Goal: Task Accomplishment & Management: Use online tool/utility

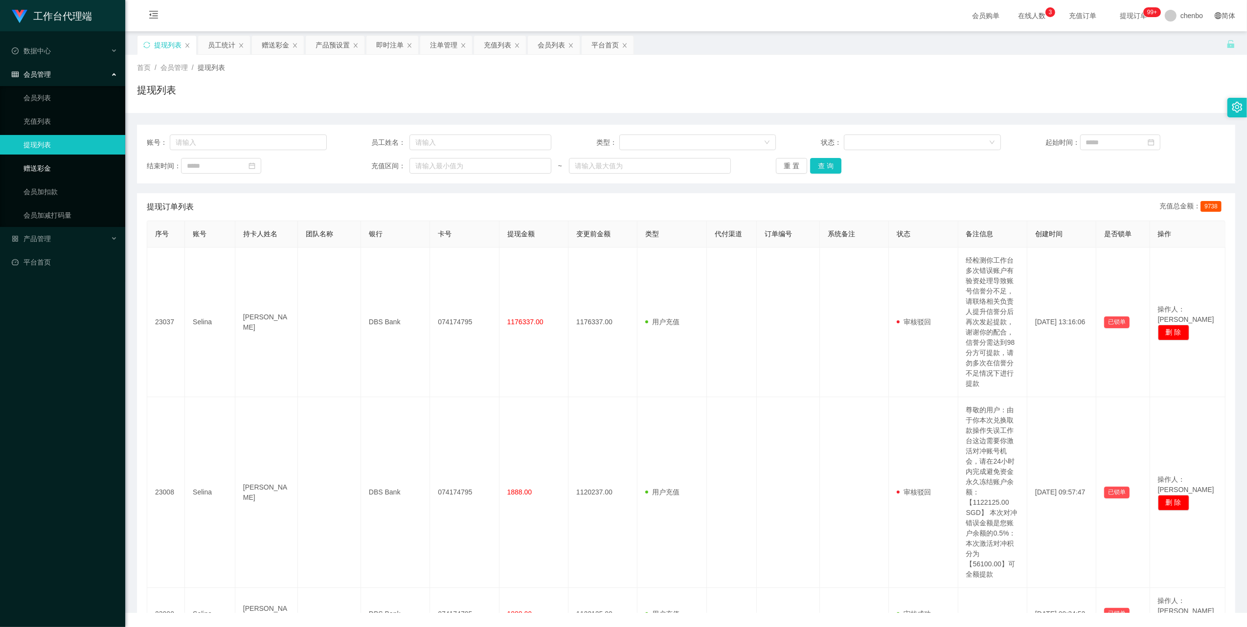
click at [51, 167] on link "赠送彩金" at bounding box center [70, 168] width 94 height 20
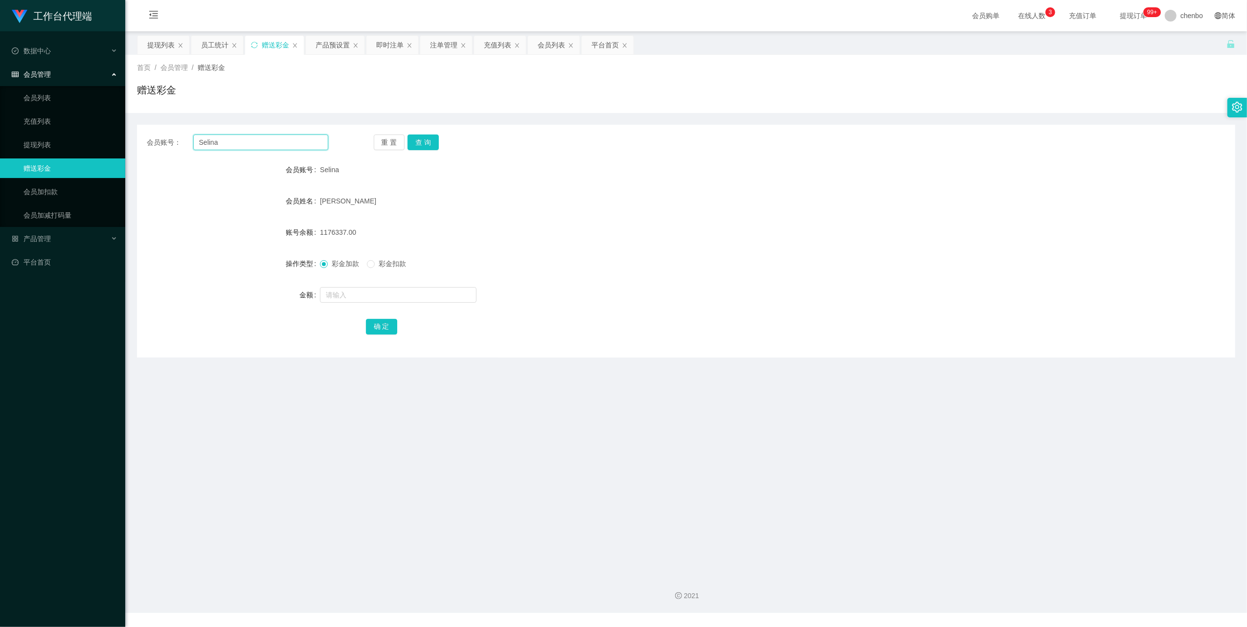
click at [265, 147] on input "Selina" at bounding box center [260, 143] width 135 height 16
paste input "KatherineLoo"
type input "KatherineLoo"
click at [419, 139] on button "查 询" at bounding box center [422, 143] width 31 height 16
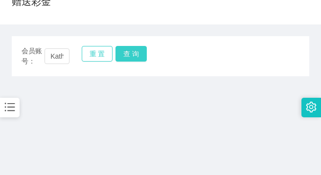
scroll to position [130, 0]
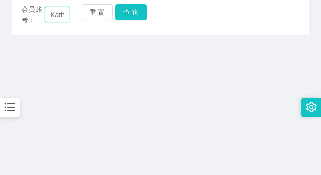
click at [53, 20] on input "KatherineLoo" at bounding box center [57, 15] width 25 height 16
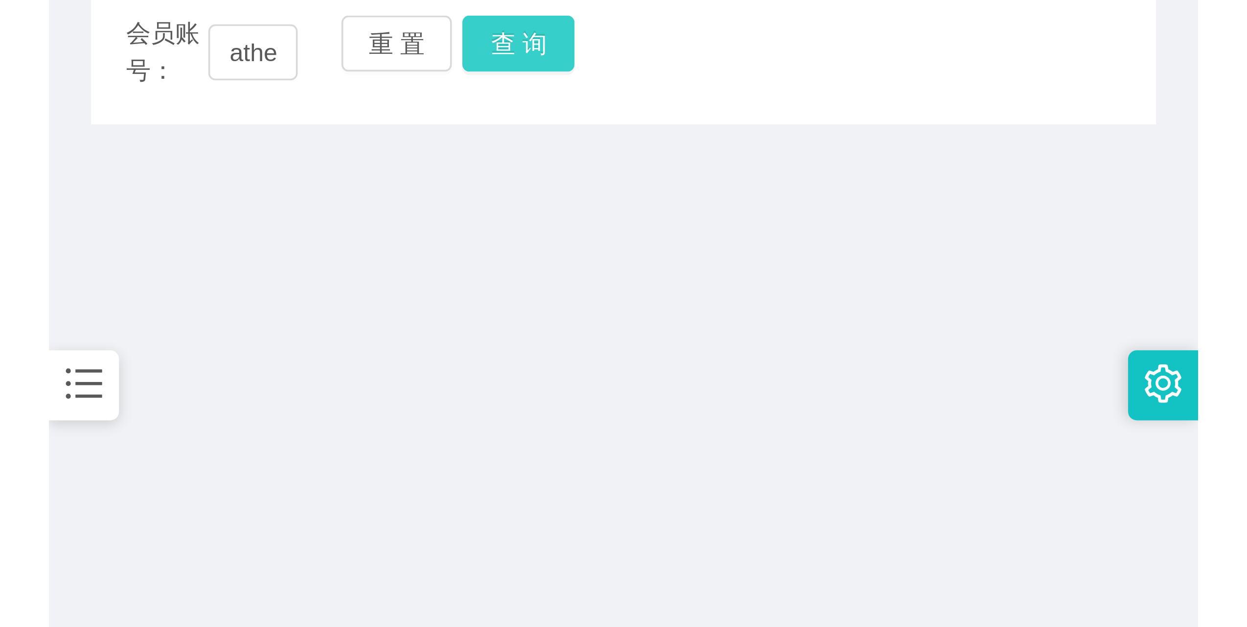
scroll to position [0, 0]
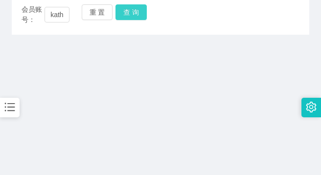
click at [131, 14] on button "查 询" at bounding box center [130, 12] width 31 height 16
click at [131, 14] on body "工作台代理端 数据中心 会员管理 会员列表 充值列表 提现列表 赠送彩金 会员加扣款 会员加减打码量 产品管理 平台首页 保存配置 重置配置 整体风格设置 主…" at bounding box center [160, 87] width 321 height 175
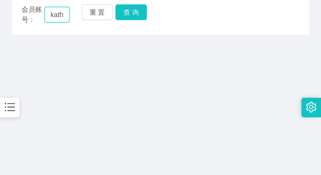
click at [62, 18] on input "kathe" at bounding box center [57, 15] width 25 height 16
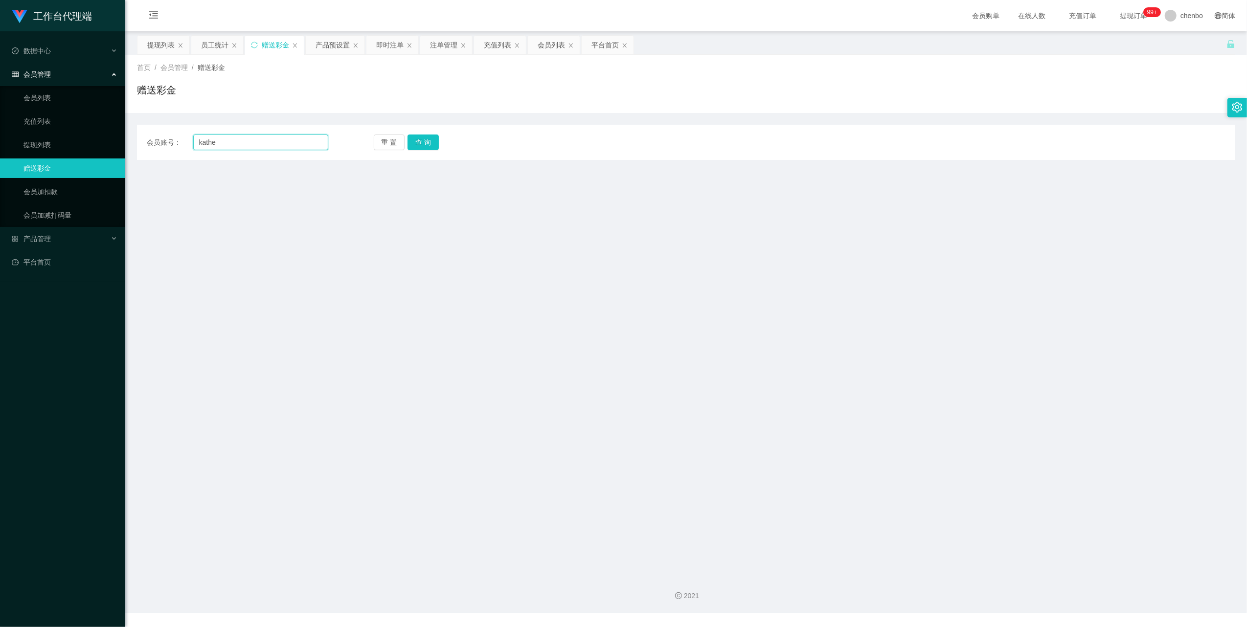
click at [239, 143] on input "kathe" at bounding box center [260, 143] width 135 height 16
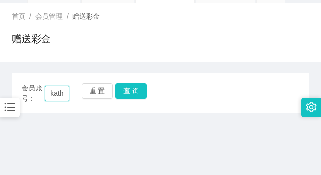
scroll to position [130, 0]
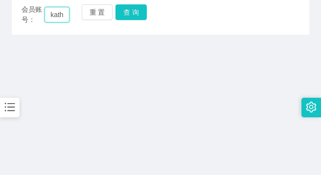
click at [65, 16] on input "kathe" at bounding box center [57, 15] width 25 height 16
click at [55, 14] on input "kathe" at bounding box center [57, 15] width 25 height 16
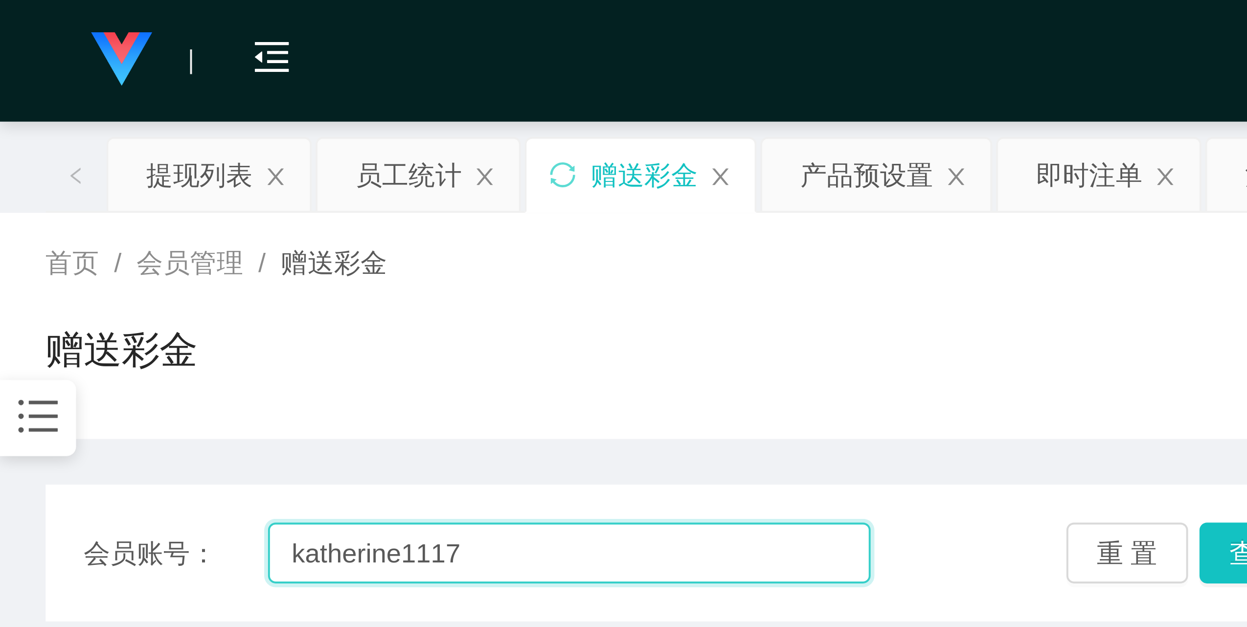
scroll to position [0, 0]
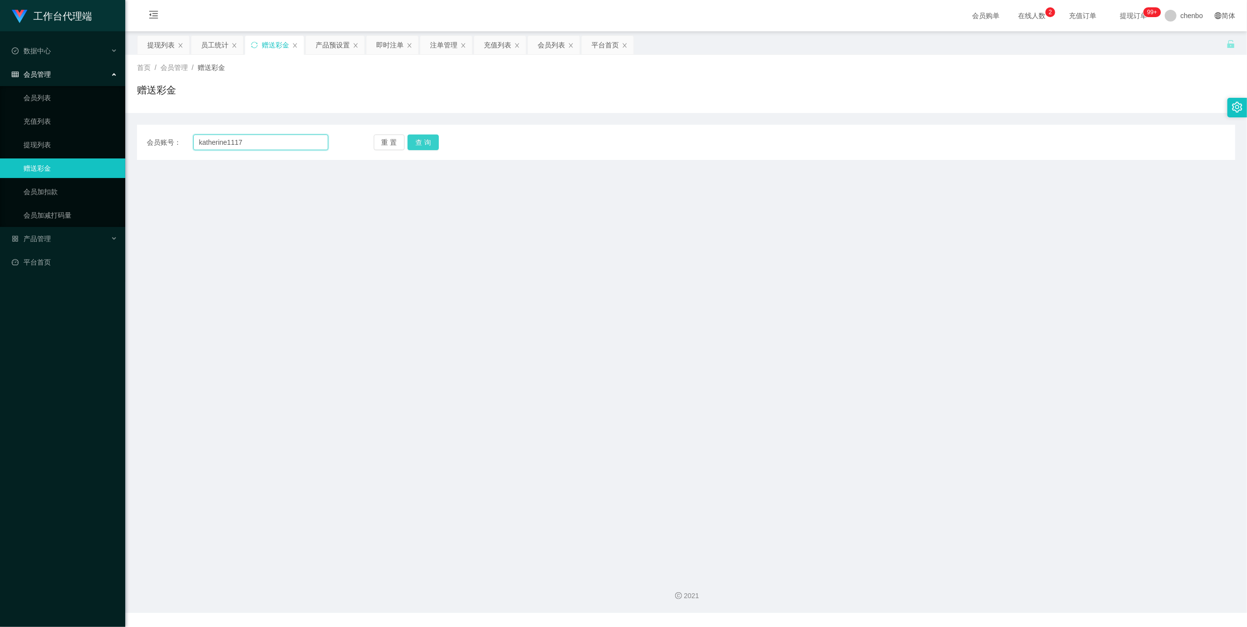
type input "katherine1117"
click at [434, 144] on button "查 询" at bounding box center [422, 143] width 31 height 16
click at [434, 144] on div "重 置 查 询" at bounding box center [464, 143] width 181 height 16
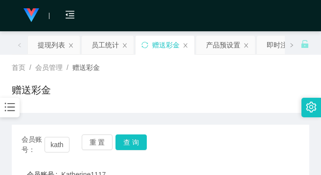
click at [145, 84] on div "赠送彩金" at bounding box center [160, 94] width 297 height 22
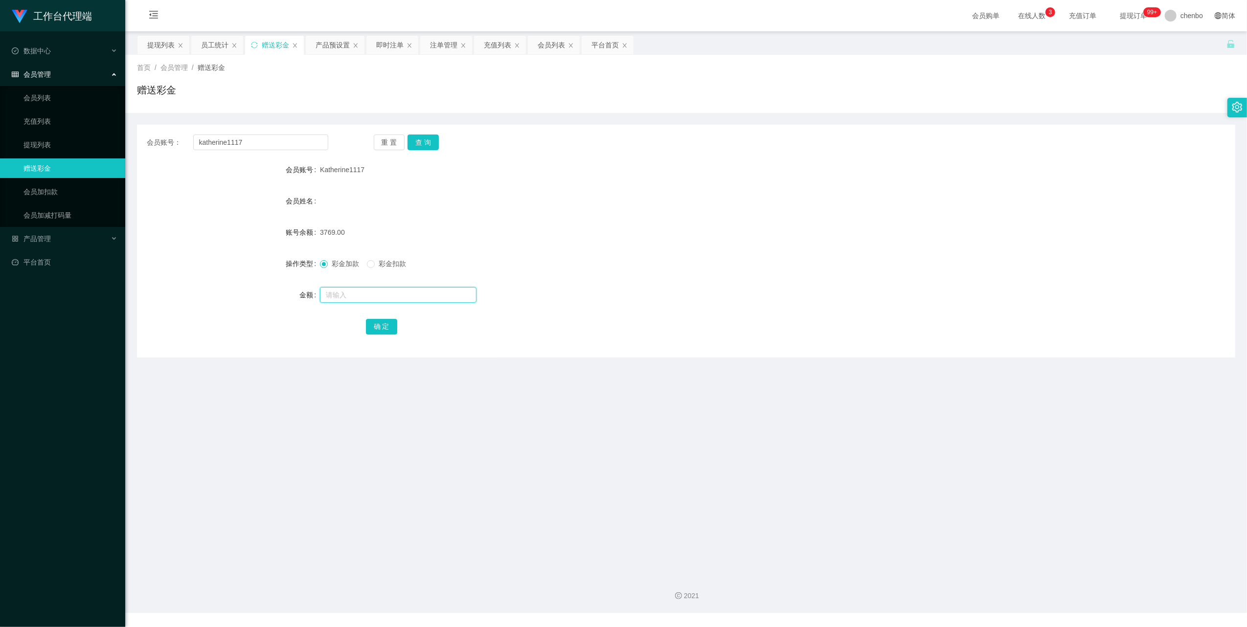
click at [351, 294] on input "text" at bounding box center [398, 295] width 157 height 16
type input "525"
click at [294, 141] on input "katherine1117" at bounding box center [260, 143] width 135 height 16
click at [382, 327] on button "确 定" at bounding box center [381, 327] width 31 height 16
